Goal: Task Accomplishment & Management: Manage account settings

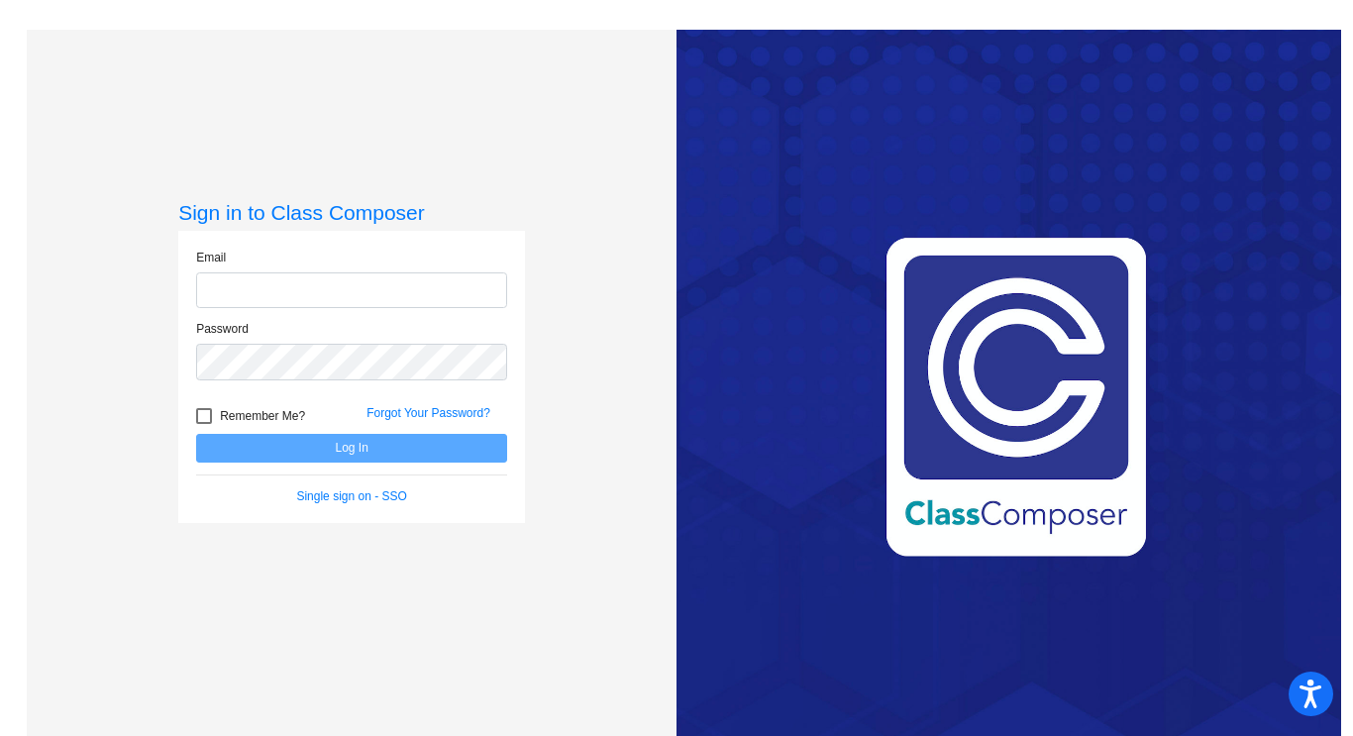
type input "valerie_favrow@lkstevens.wednet.edu"
click at [377, 444] on button "Log In" at bounding box center [351, 448] width 311 height 29
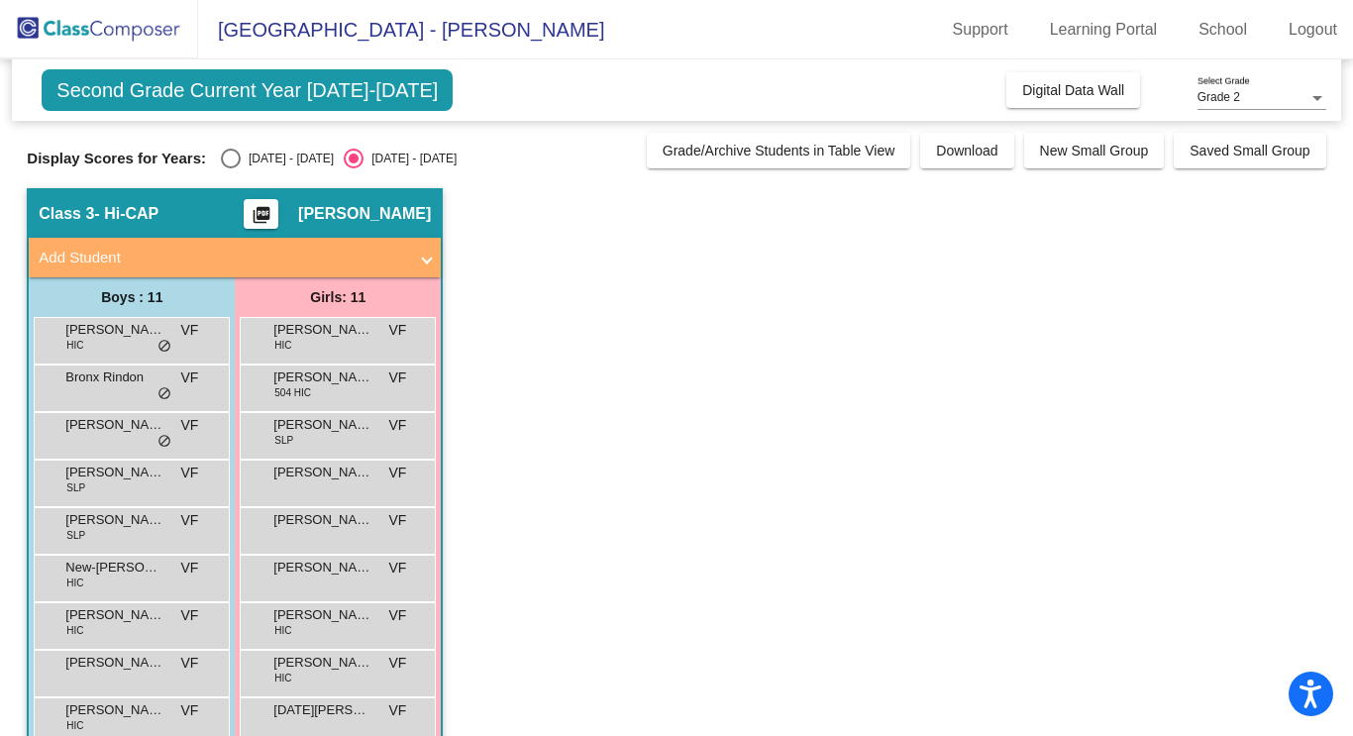
scroll to position [136, 0]
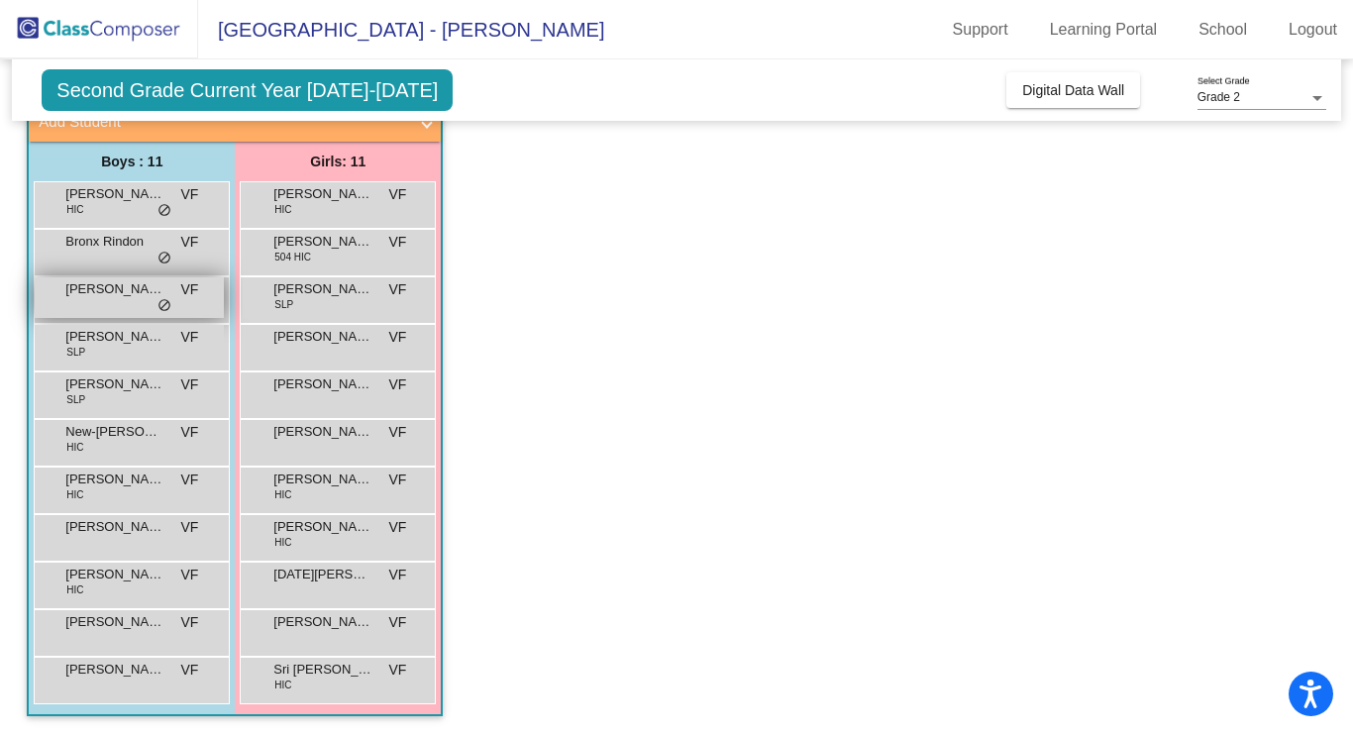
click at [161, 298] on span "do_not_disturb_alt" at bounding box center [165, 306] width 14 height 16
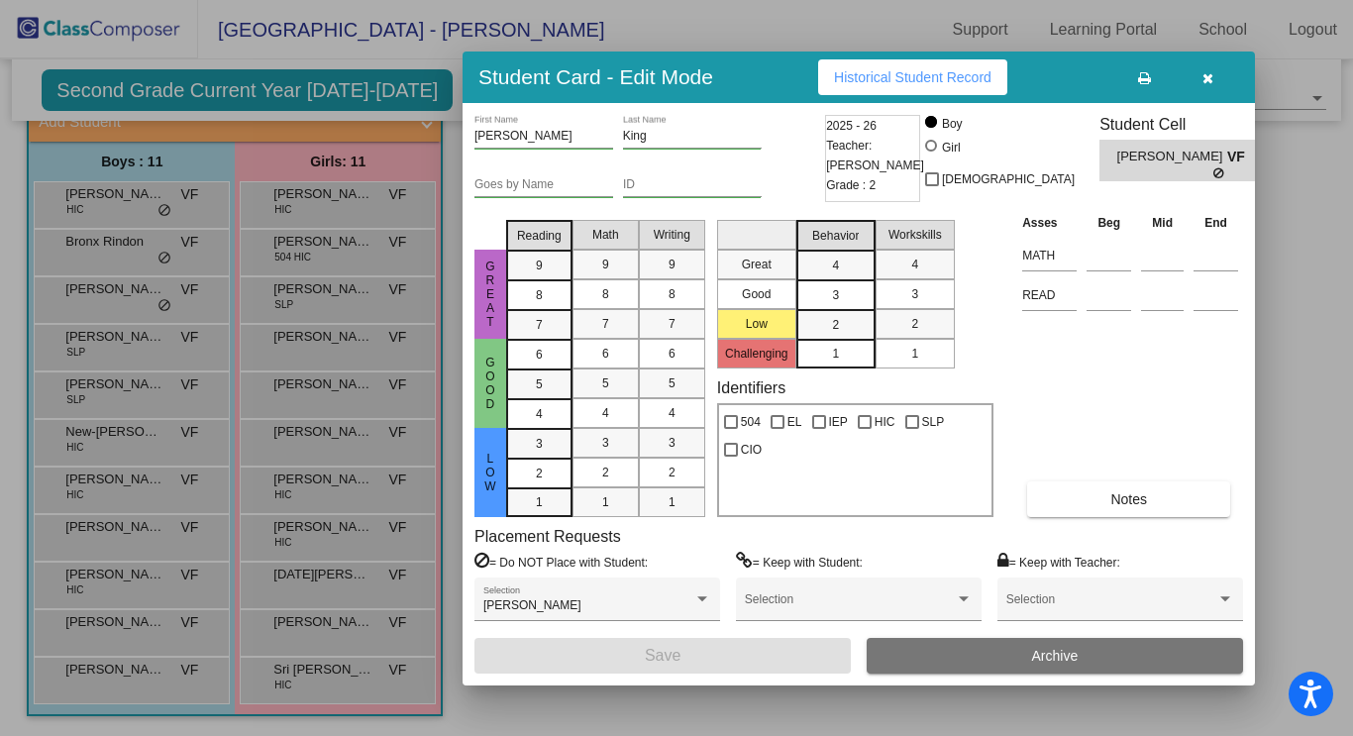
click at [141, 358] on div at bounding box center [676, 368] width 1353 height 736
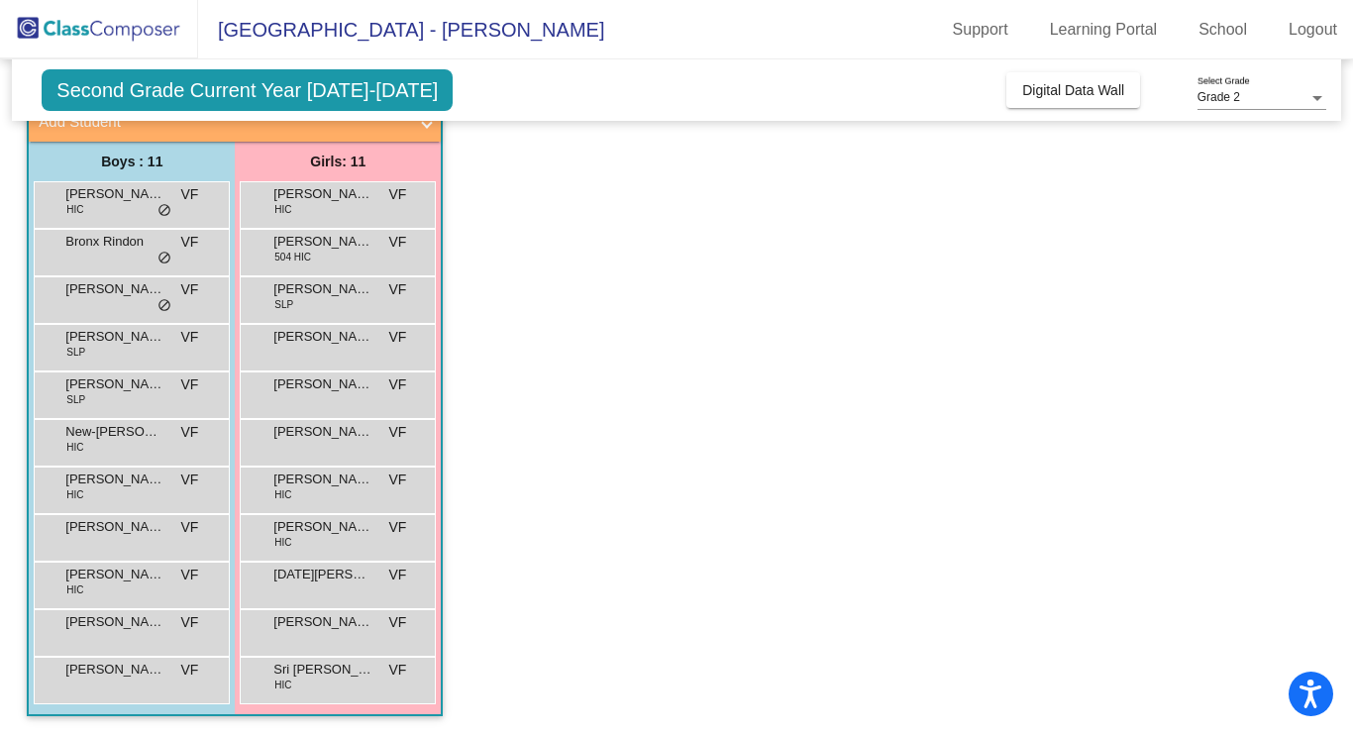
click at [746, 222] on app-classroom "Class 3 - Hi-CAP picture_as_pdf Valerie Favrow Add Student First Name Last Name…" at bounding box center [676, 395] width 1299 height 684
click at [99, 210] on div "Benjamin Walters HIC VF lock do_not_disturb_alt" at bounding box center [129, 202] width 189 height 41
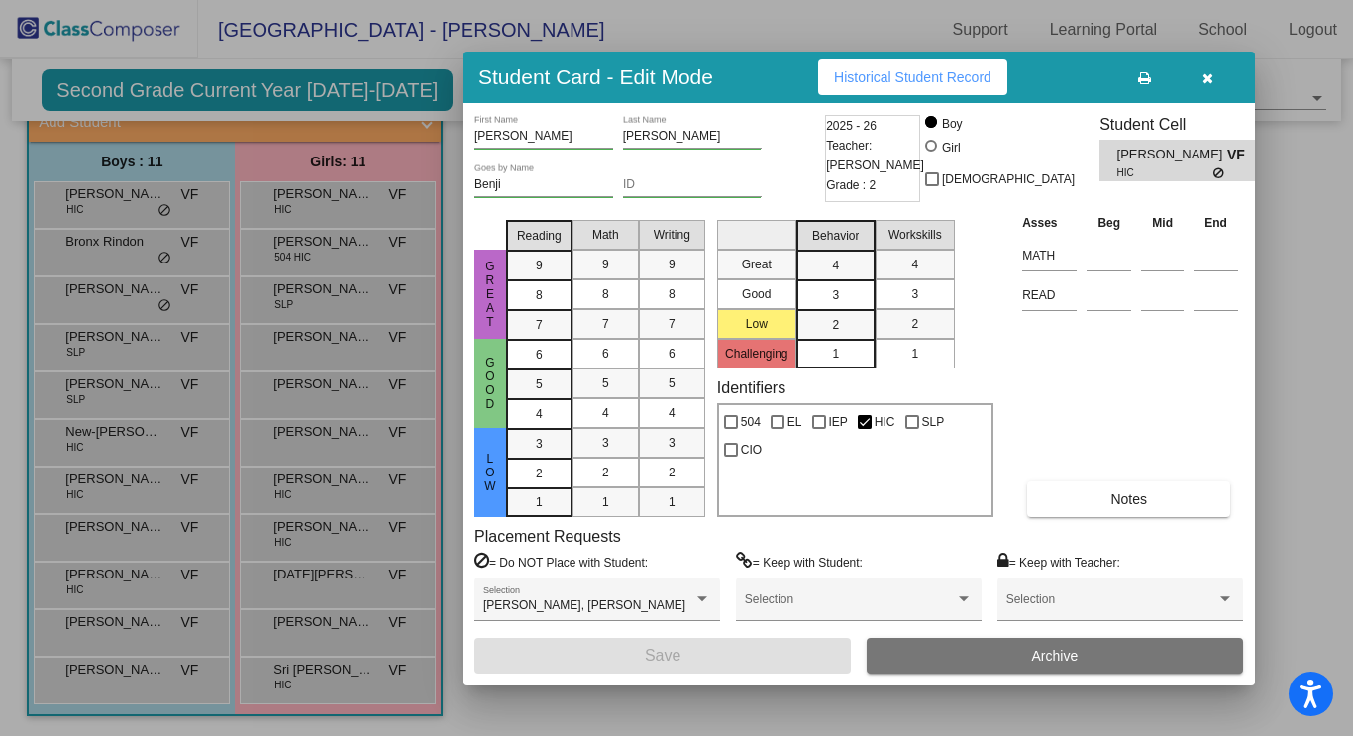
click at [592, 39] on div at bounding box center [676, 368] width 1353 height 736
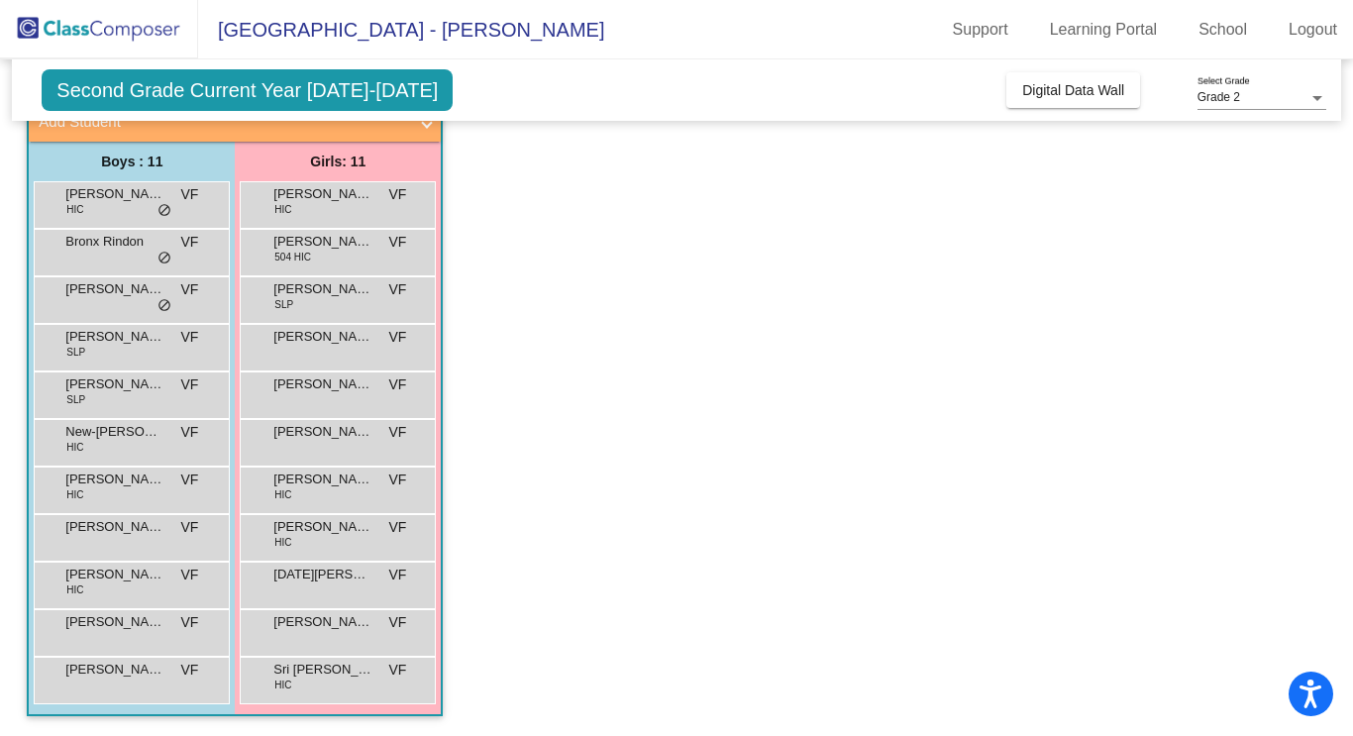
scroll to position [0, 0]
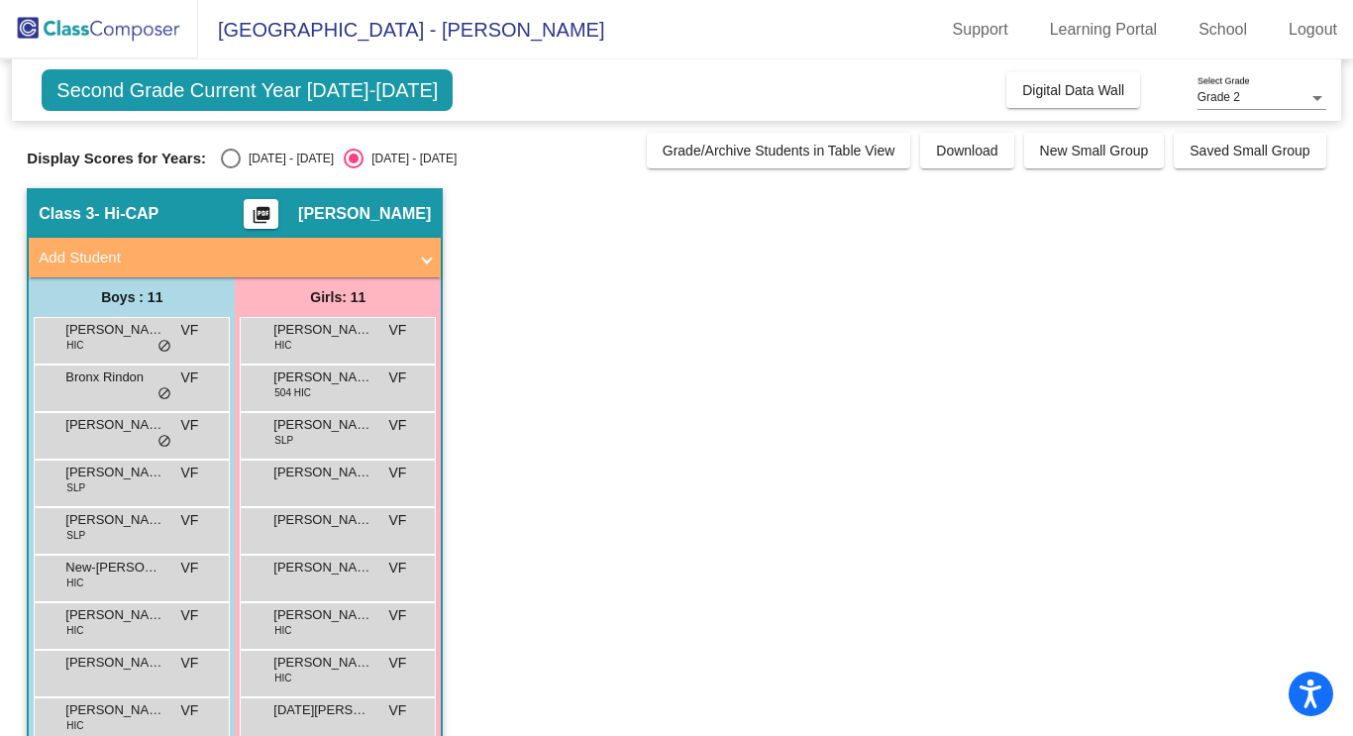
click at [221, 161] on div "Select an option" at bounding box center [231, 159] width 20 height 20
click at [230, 168] on input "[DATE] - [DATE]" at bounding box center [230, 168] width 1 height 1
radio input "true"
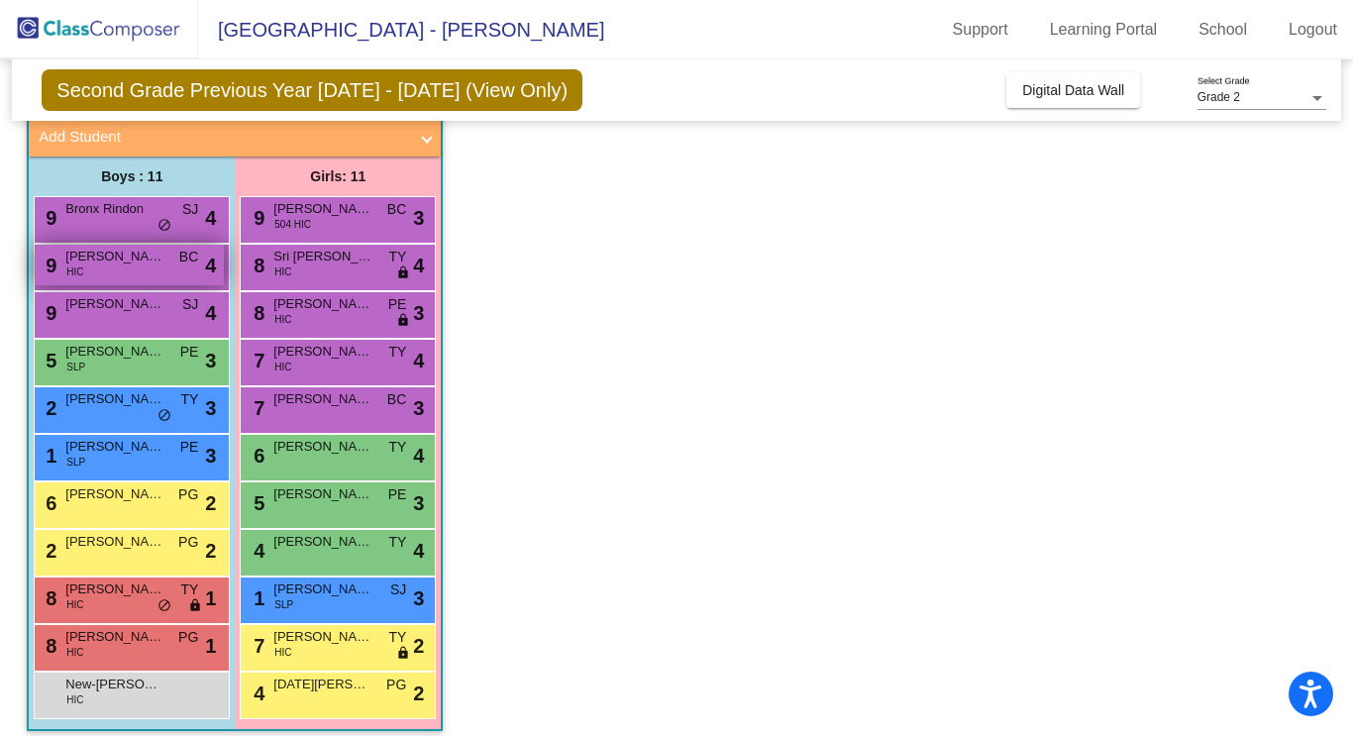
scroll to position [124, 0]
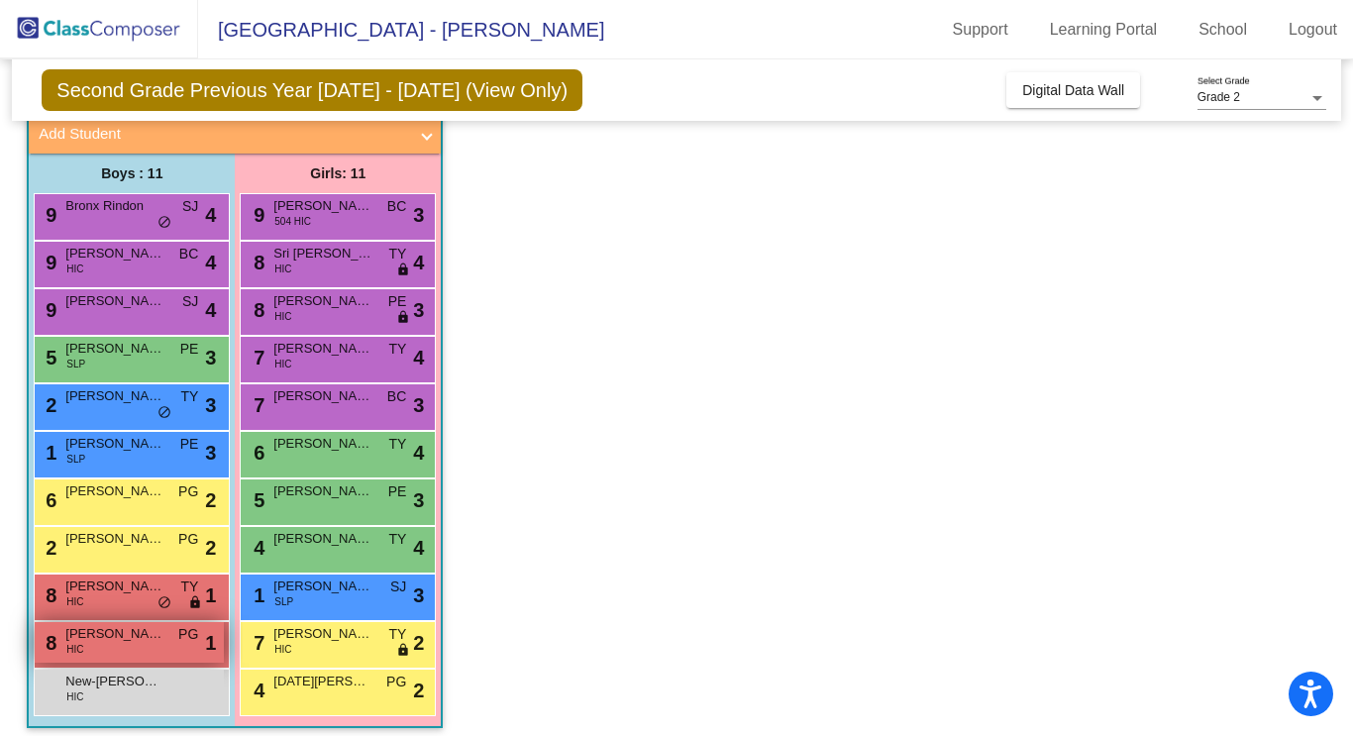
click at [109, 648] on div "8 Robert Mensah HIC PG lock do_not_disturb_alt 1" at bounding box center [129, 642] width 189 height 41
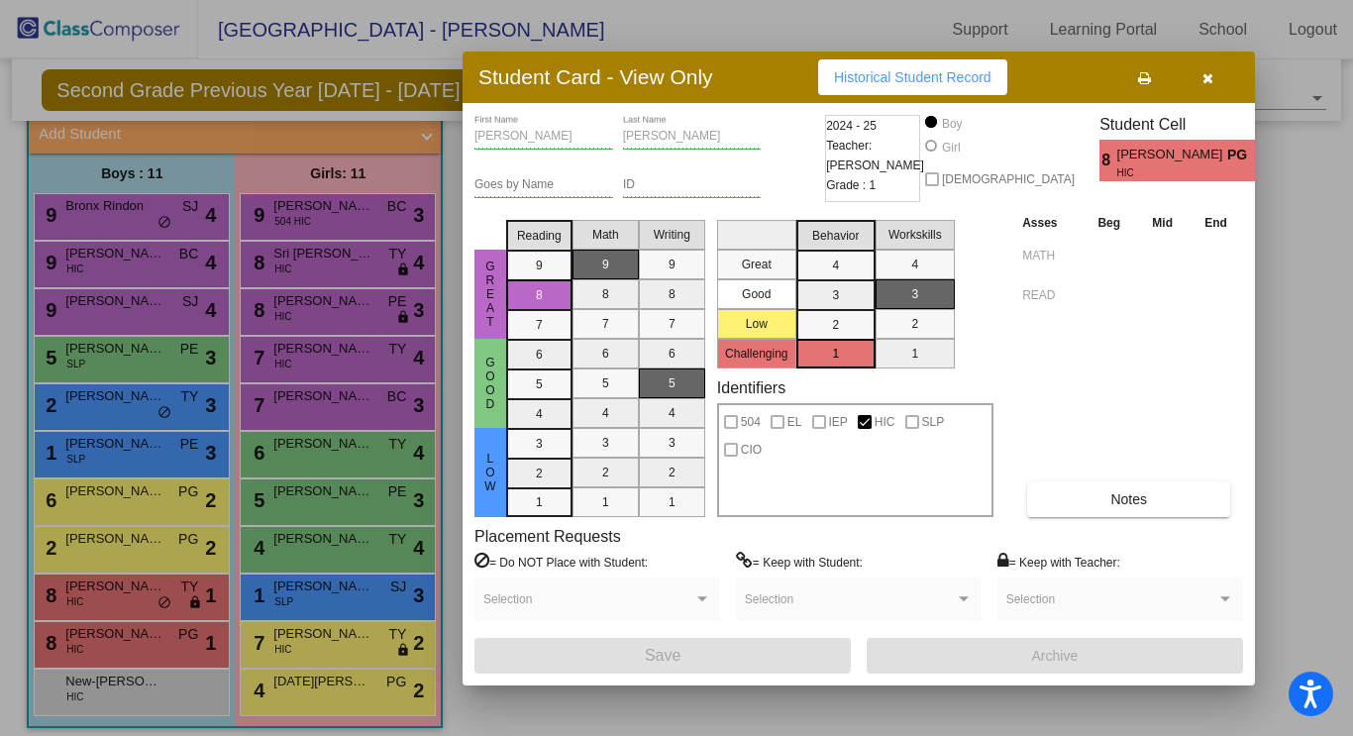
click at [108, 608] on div at bounding box center [676, 368] width 1353 height 736
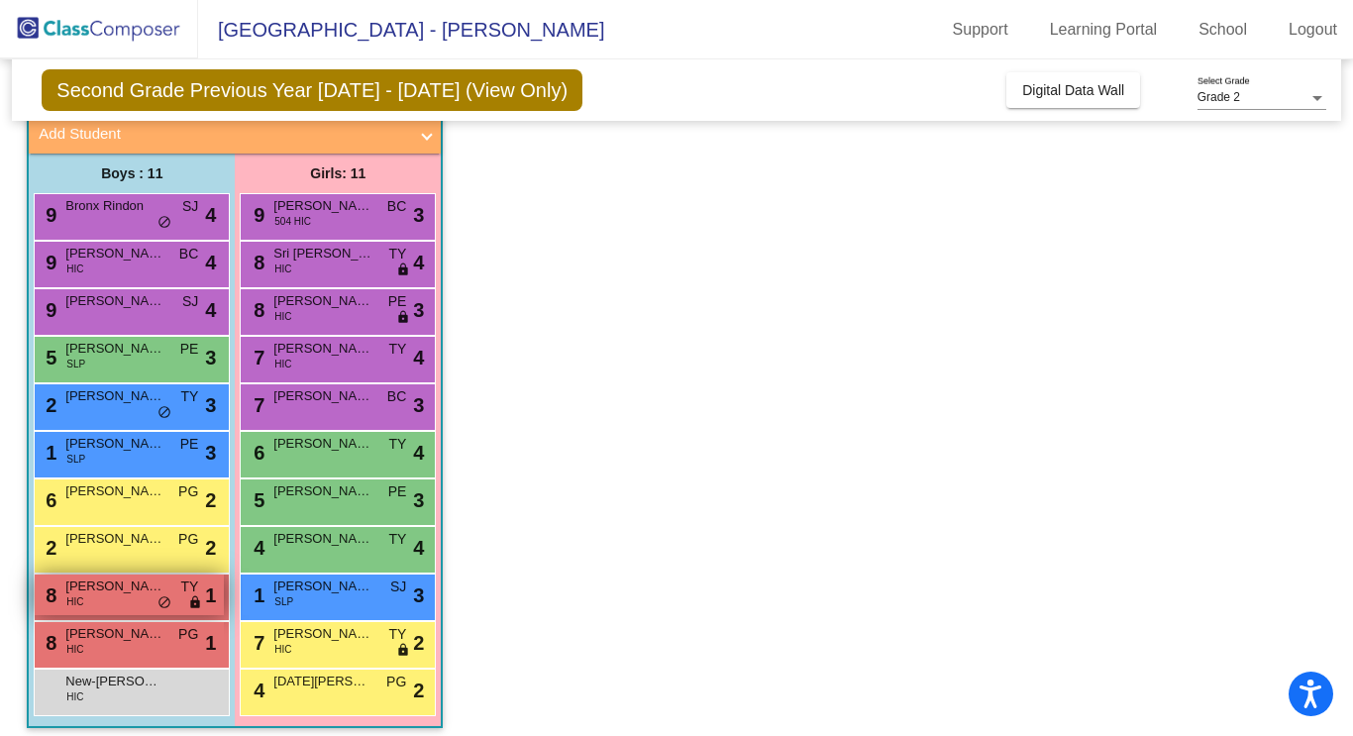
click at [106, 609] on div "8 Benjamin Walters HIC TY lock do_not_disturb_alt 1" at bounding box center [129, 595] width 189 height 41
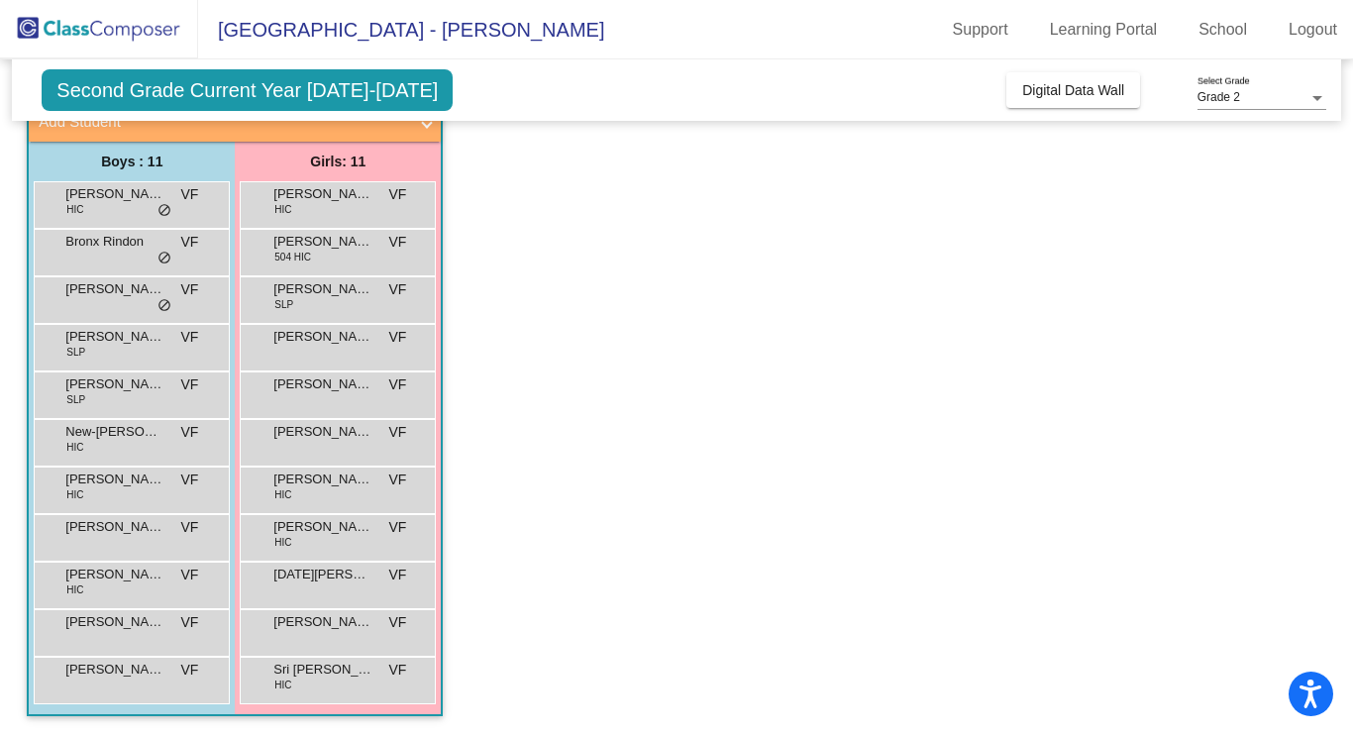
scroll to position [131, 0]
